Goal: Find specific page/section

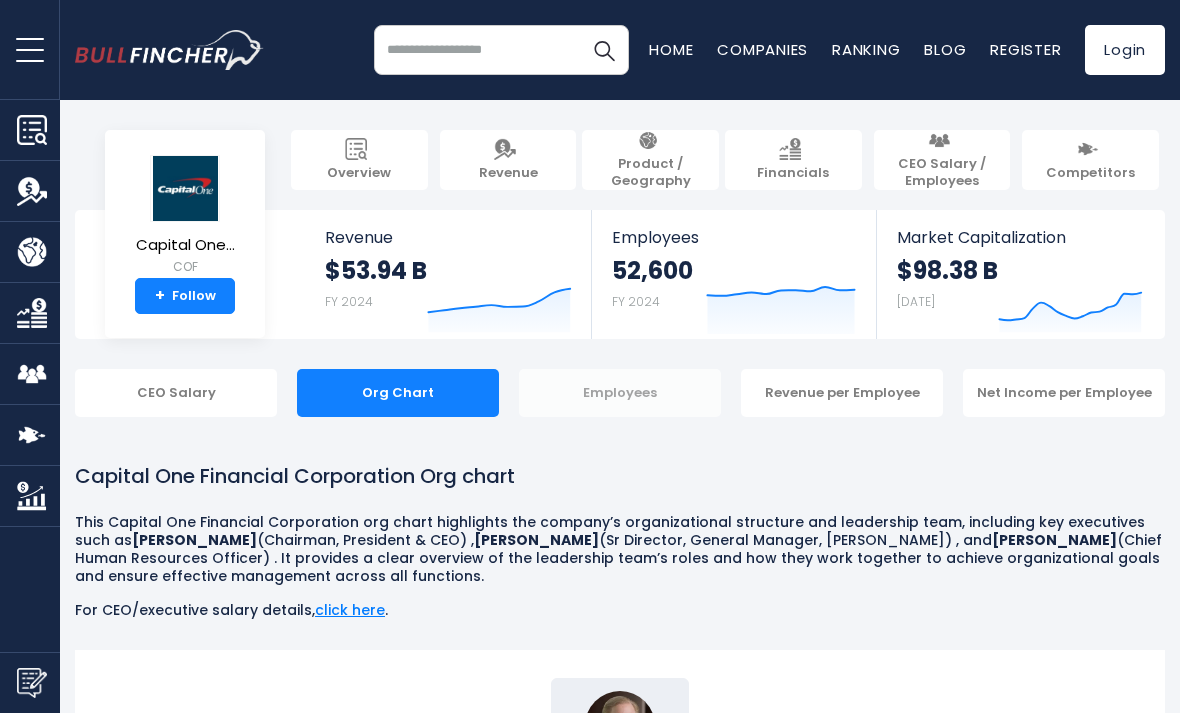
click at [598, 402] on div "Employees" at bounding box center [620, 393] width 202 height 48
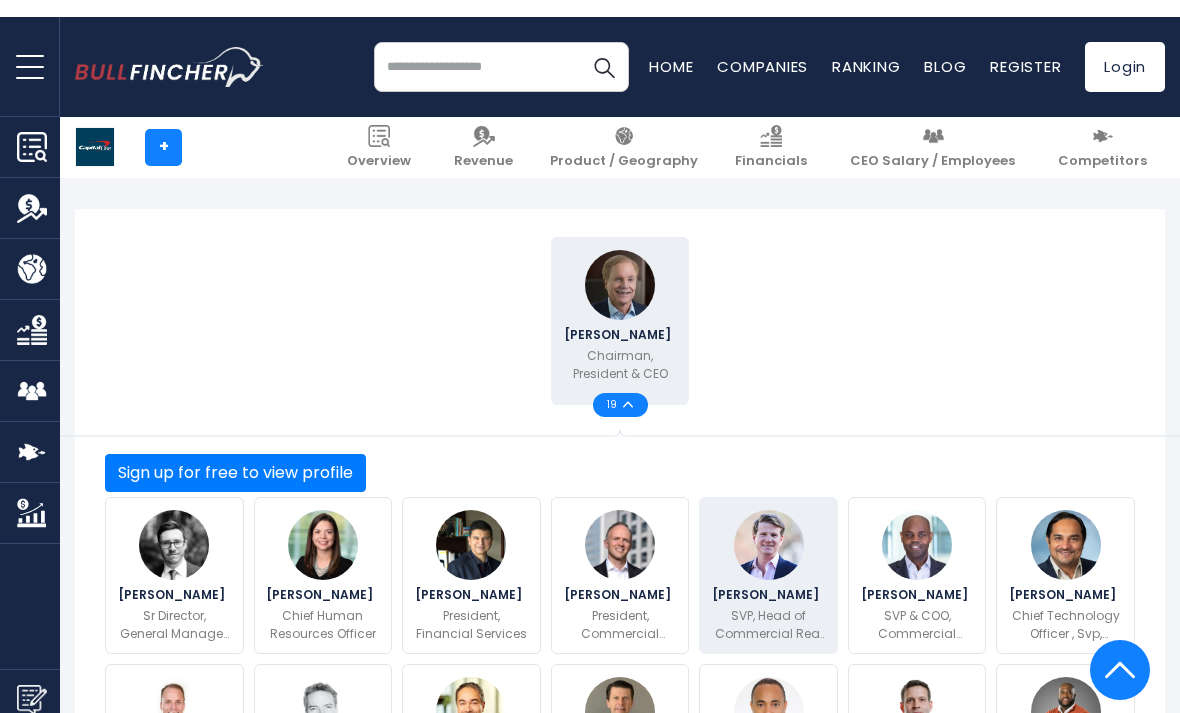
scroll to position [439, 0]
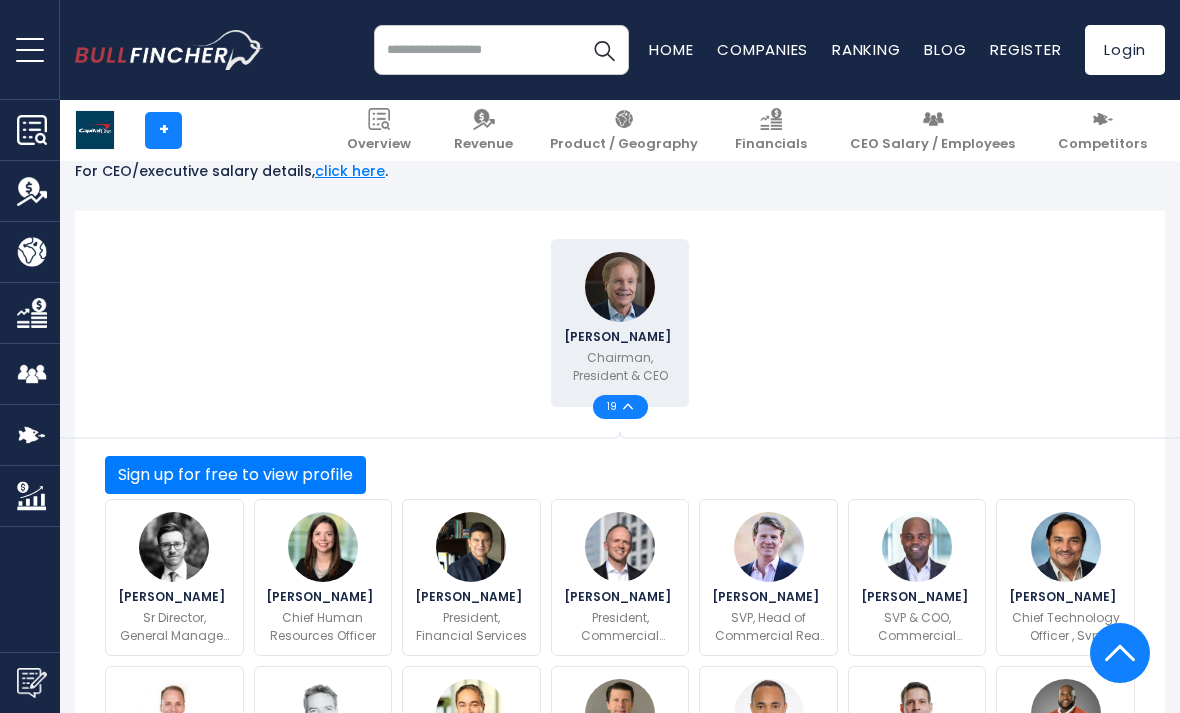
click at [609, 412] on span "19" at bounding box center [615, 407] width 16 height 10
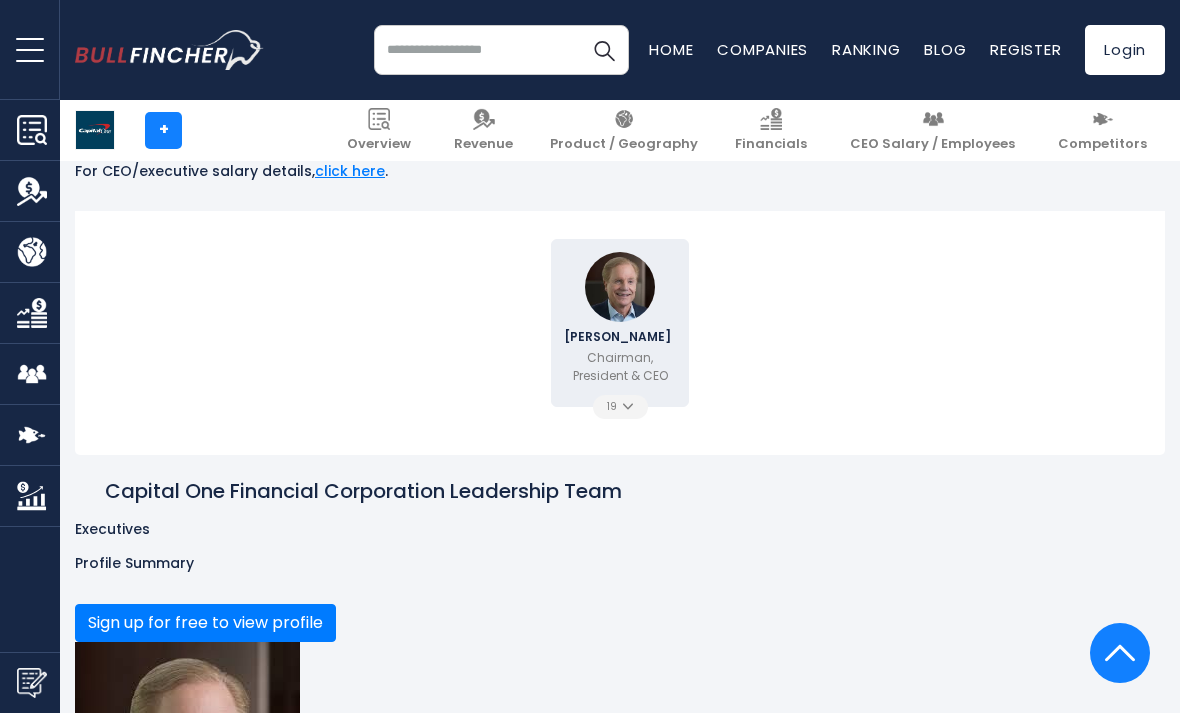
click at [609, 412] on span "19" at bounding box center [615, 407] width 16 height 10
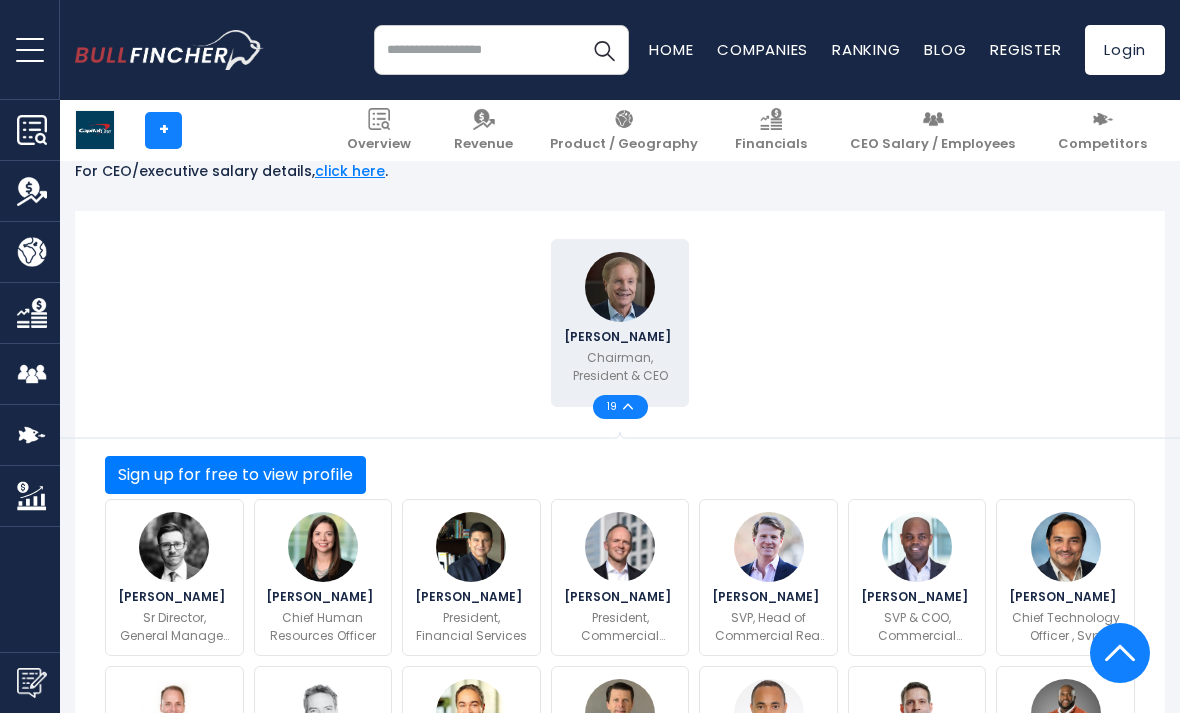
click at [1124, 683] on img at bounding box center [1120, 653] width 30 height 60
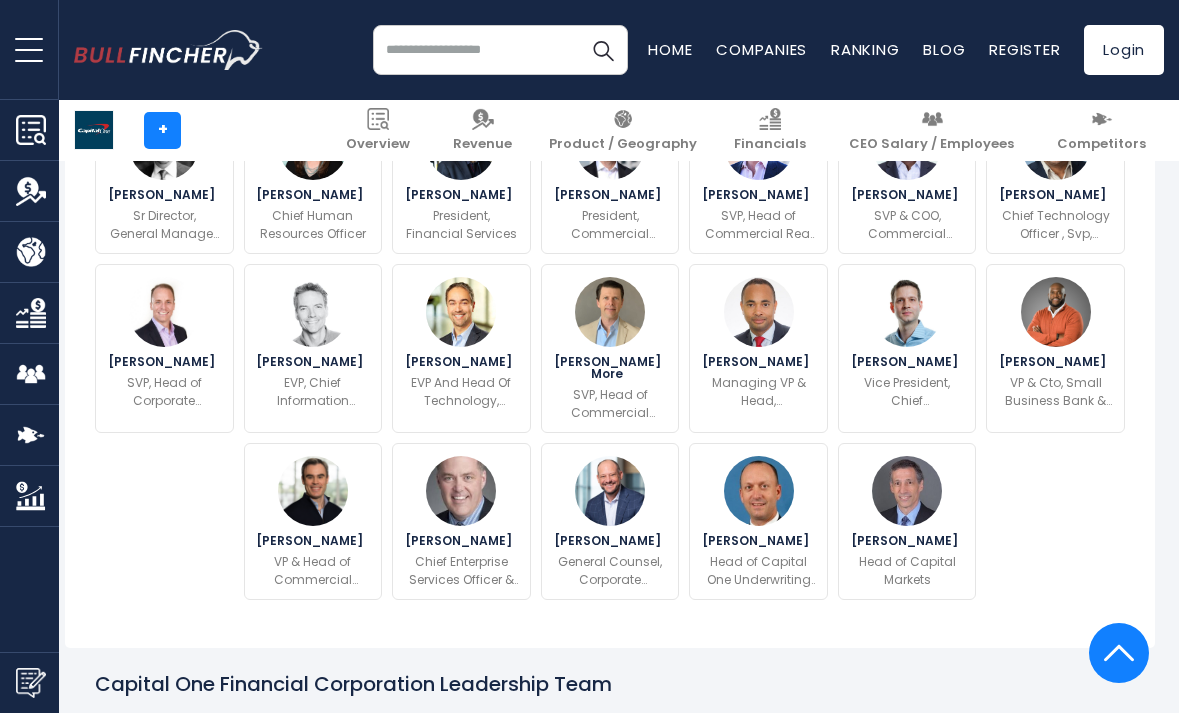
scroll to position [851, 9]
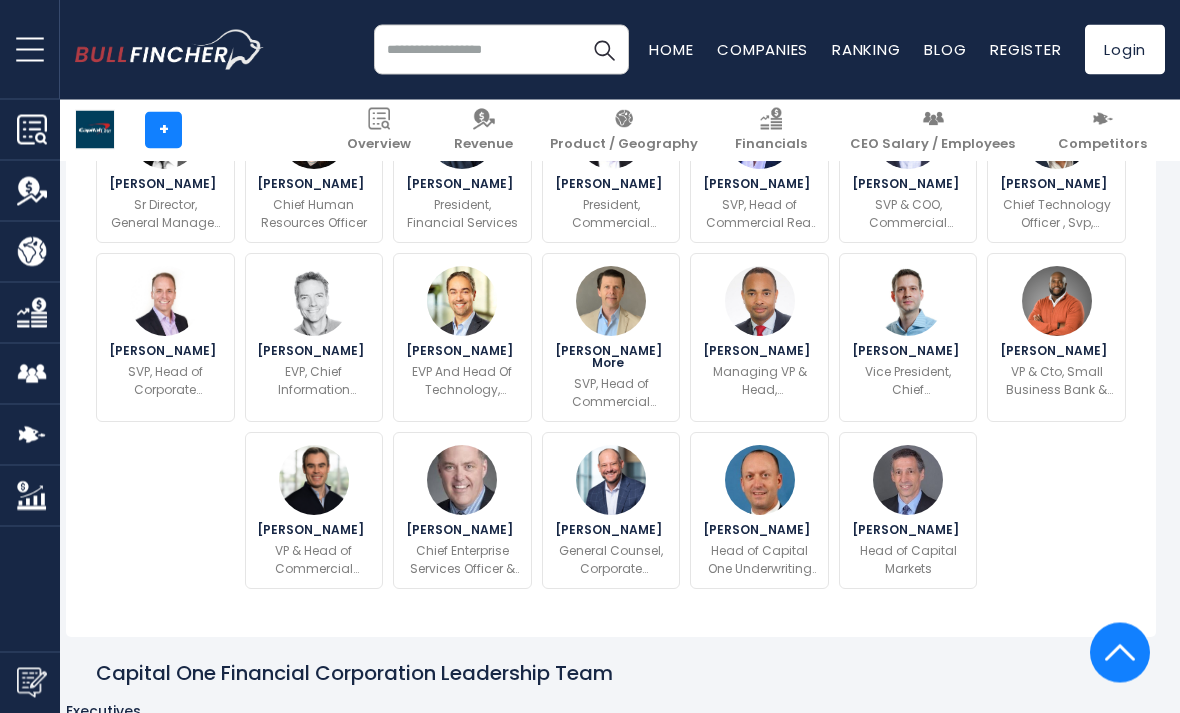
click at [357, 82] on button "Sign up for free to view profile" at bounding box center [226, 63] width 261 height 38
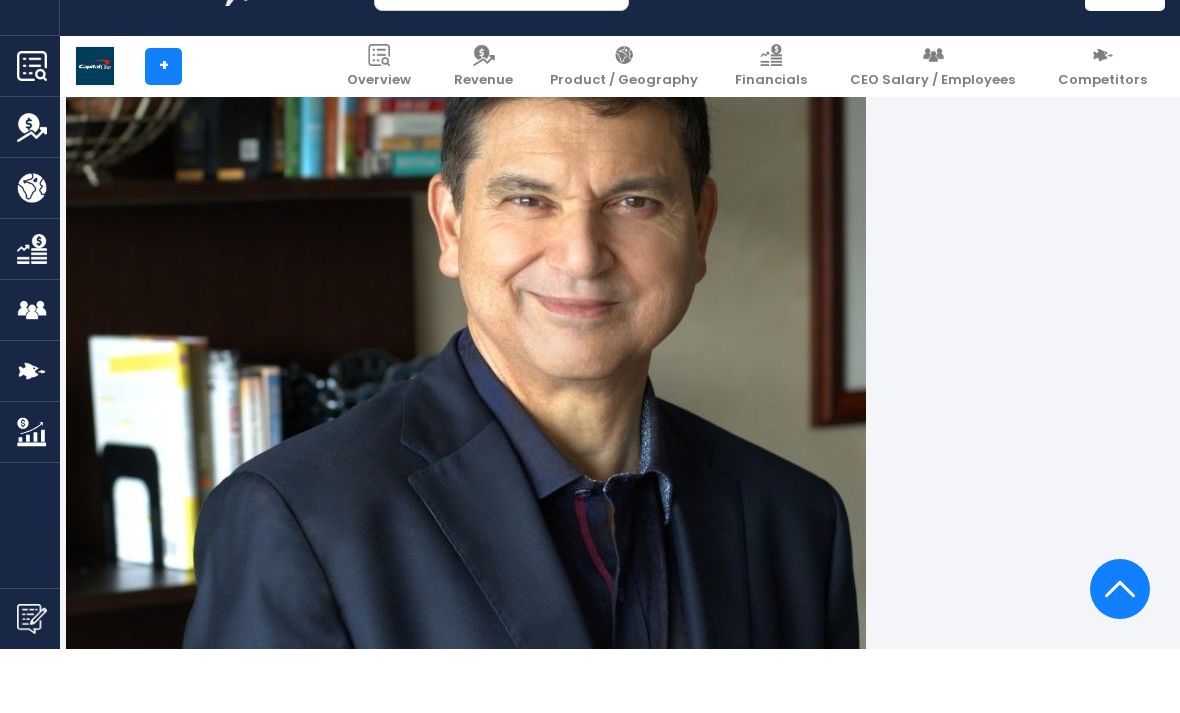
scroll to position [4749, 9]
